Goal: Check status: Check status

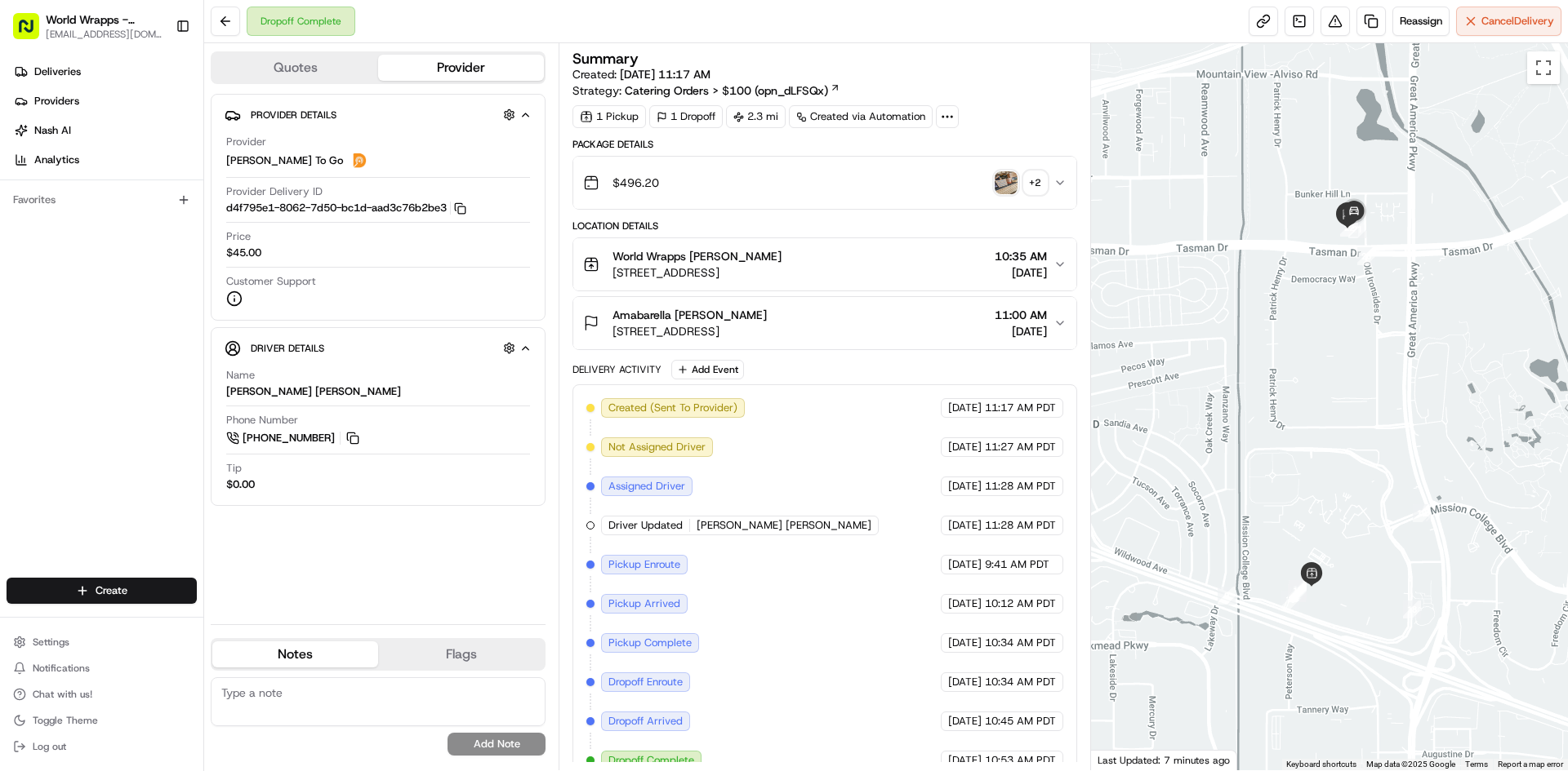
click at [1002, 169] on div "$496.20 + 2" at bounding box center [817, 183] width 469 height 33
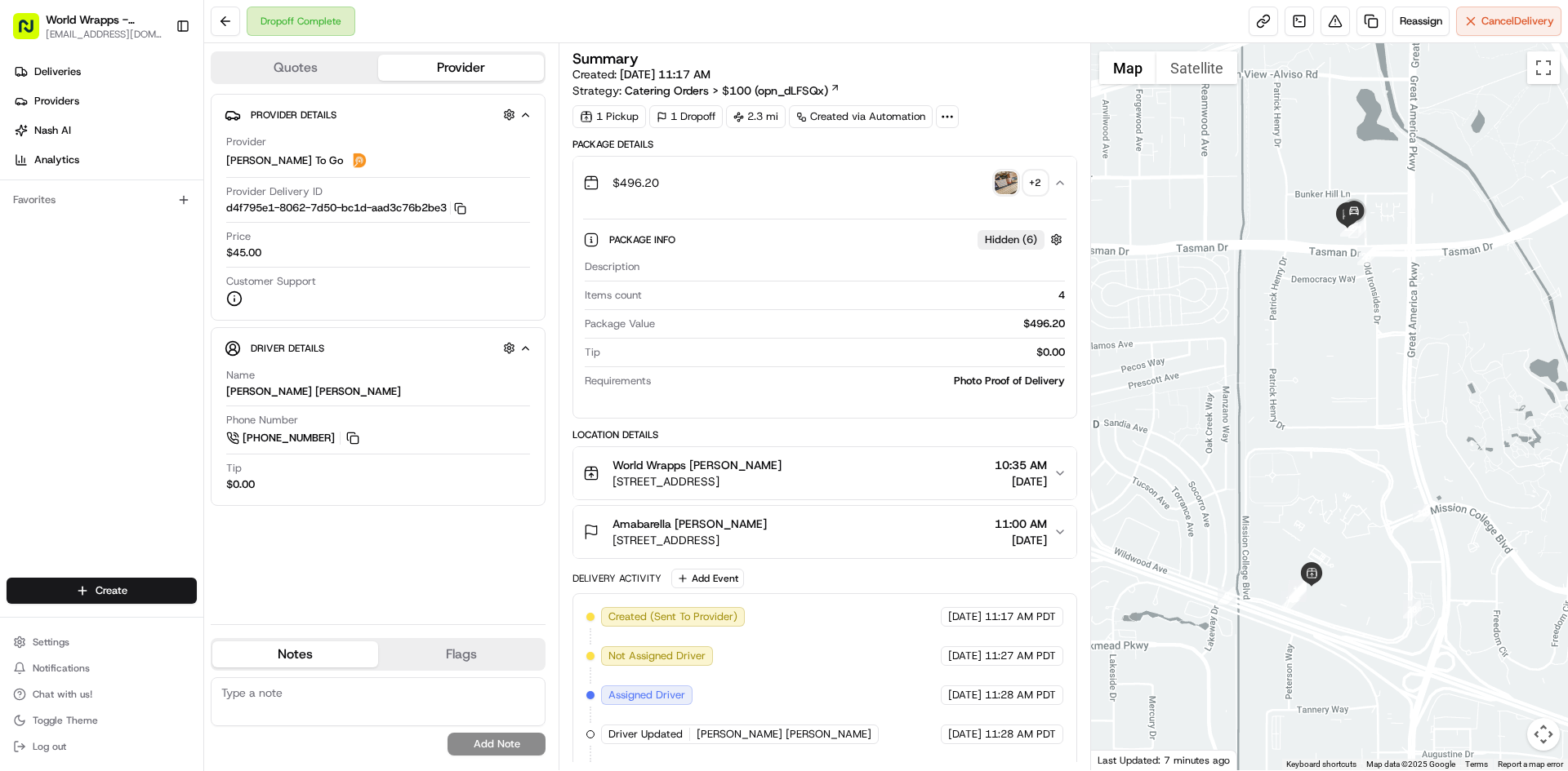
click at [1008, 178] on img "button" at bounding box center [1006, 182] width 23 height 23
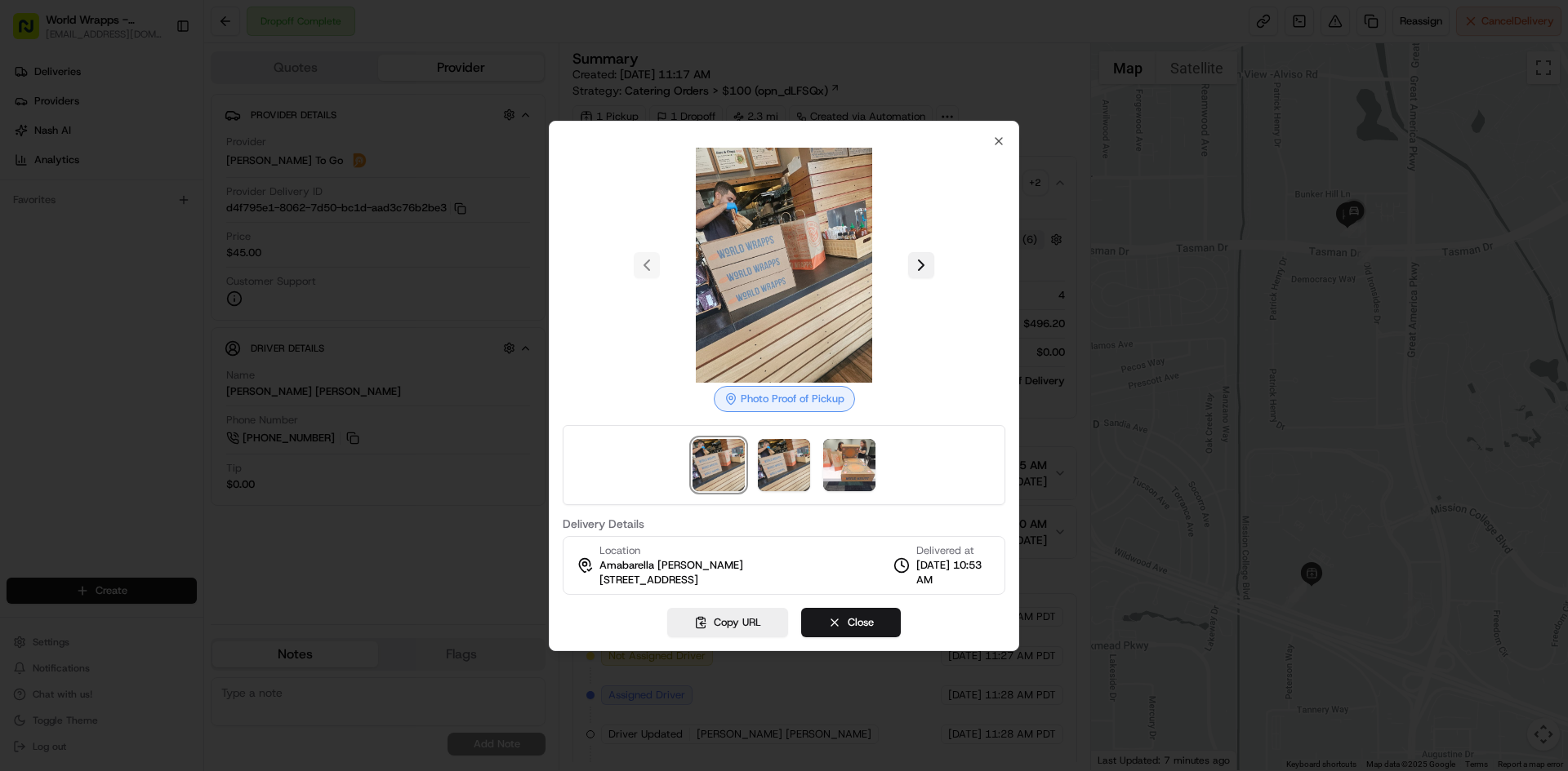
click at [923, 252] on button at bounding box center [921, 265] width 26 height 26
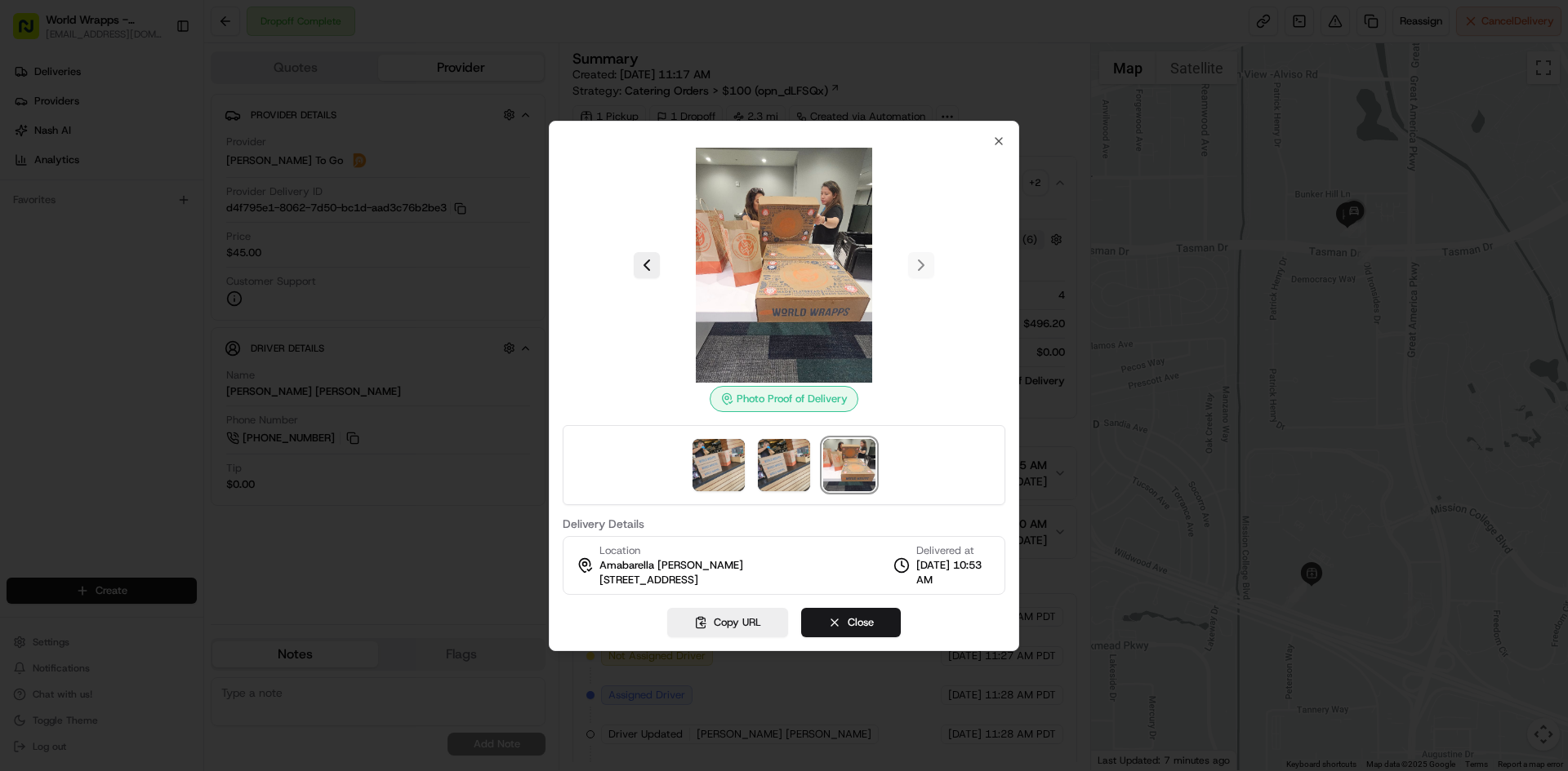
click at [923, 246] on div at bounding box center [784, 265] width 443 height 235
click at [923, 265] on div at bounding box center [784, 265] width 443 height 235
click at [838, 629] on button "Close" at bounding box center [851, 622] width 99 height 29
